Goal: Task Accomplishment & Management: Use online tool/utility

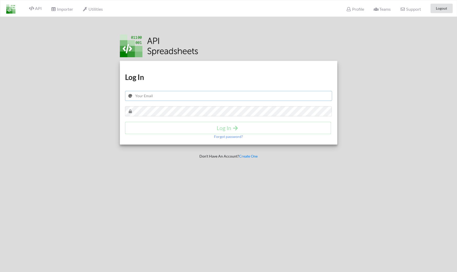
click at [176, 95] on input "text" at bounding box center [228, 96] width 207 height 10
type input "[EMAIL_ADDRESS][PERSON_NAME][DOMAIN_NAME]"
click at [157, 122] on button "Log In" at bounding box center [228, 128] width 206 height 12
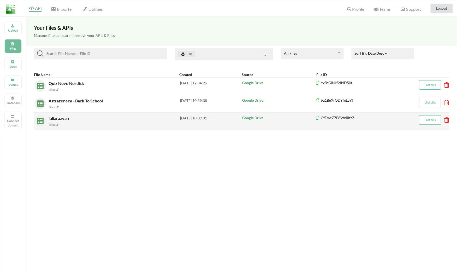
click at [57, 118] on span "iuliarazvan" at bounding box center [59, 118] width 21 height 5
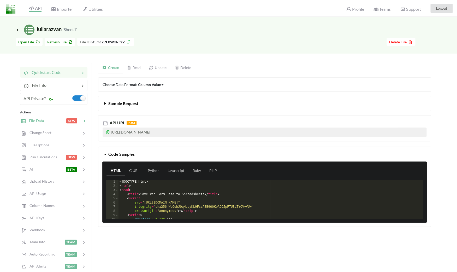
click at [54, 122] on div at bounding box center [55, 121] width 22 height 6
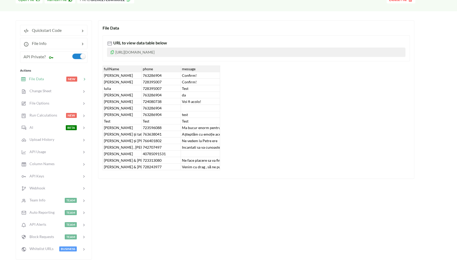
scroll to position [43, 0]
click at [60, 92] on div at bounding box center [66, 90] width 30 height 6
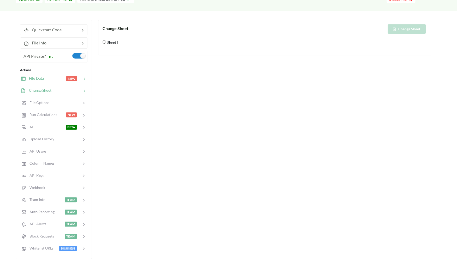
click at [60, 80] on div at bounding box center [55, 78] width 22 height 6
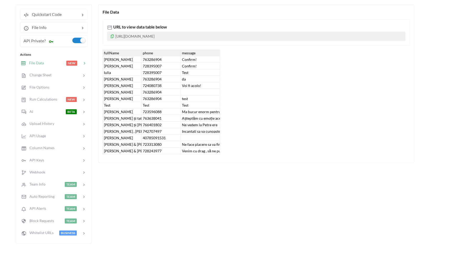
scroll to position [60, 0]
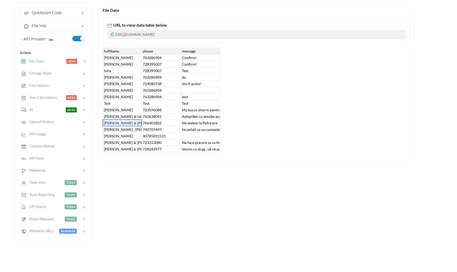
click at [117, 122] on div "Mamaie și tataie" at bounding box center [122, 123] width 39 height 7
click at [122, 131] on div "Claudia , Vladimir si Stefan Stroe" at bounding box center [122, 129] width 39 height 7
click at [124, 142] on div "Ana-Maria Purcaroiu & Serban Negoitescu" at bounding box center [122, 142] width 39 height 7
click at [128, 149] on div "Stoenescu Paula Elena & Holban Gheorghita" at bounding box center [122, 149] width 39 height 7
click at [62, 99] on div at bounding box center [61, 98] width 9 height 6
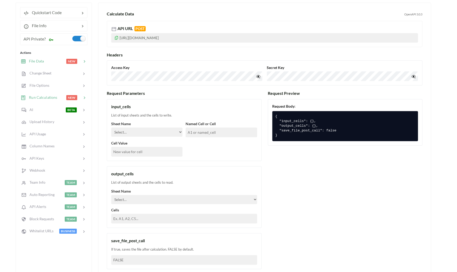
click at [58, 67] on div "File Data NEW" at bounding box center [53, 61] width 69 height 12
